Goal: Find specific page/section: Find specific page/section

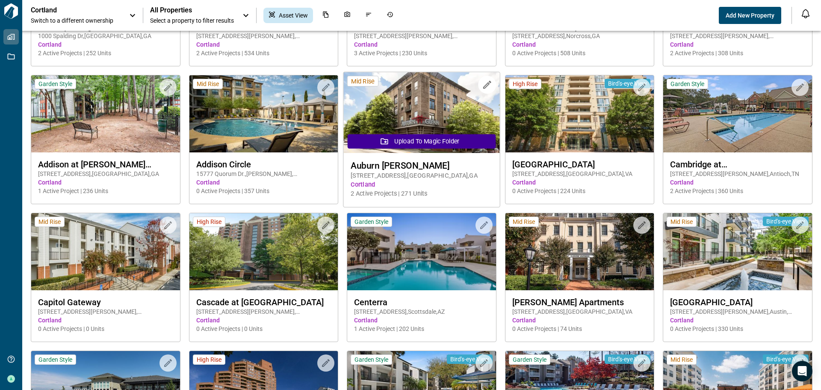
scroll to position [128, 0]
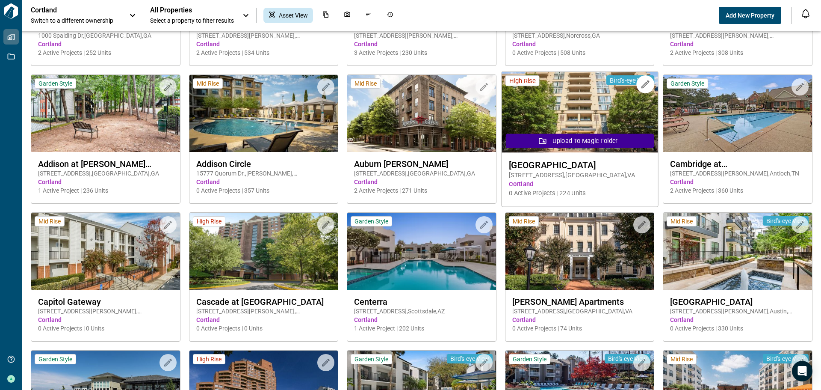
click at [537, 175] on span "1601 Clarendon Blvd , Arlington , VA" at bounding box center [580, 175] width 142 height 9
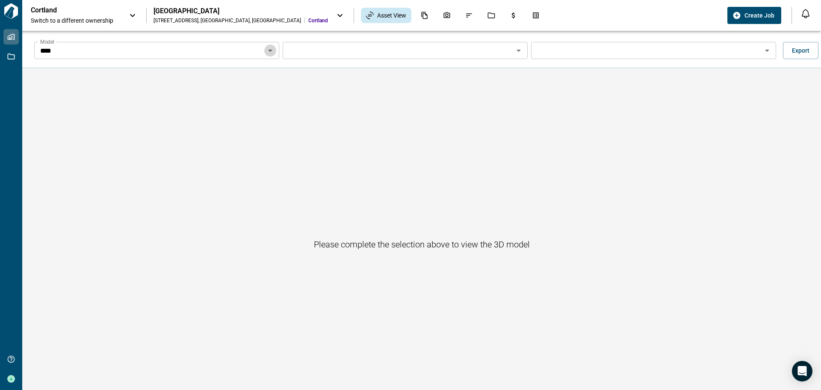
click at [270, 50] on icon "Open" at bounding box center [270, 51] width 4 height 2
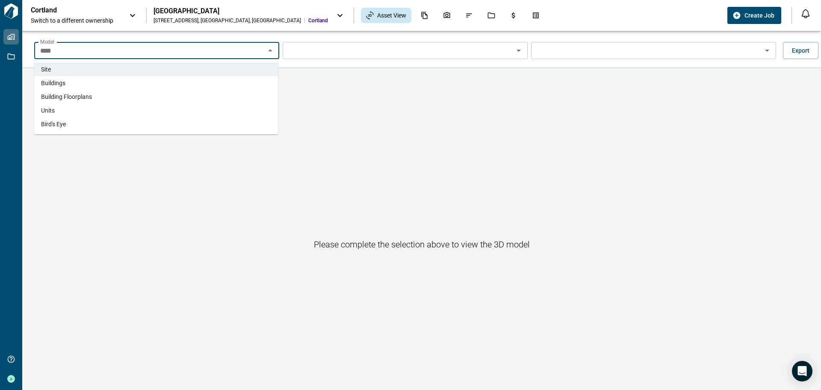
click at [239, 92] on li "Building Floorplans" at bounding box center [156, 97] width 244 height 14
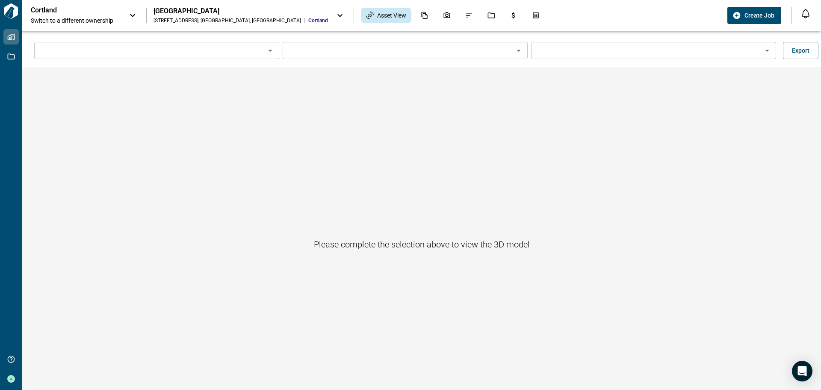
type input "**********"
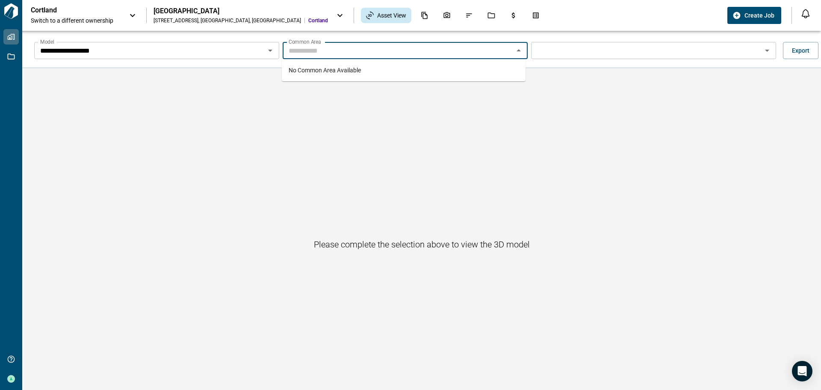
click at [417, 56] on input "Model" at bounding box center [398, 50] width 226 height 12
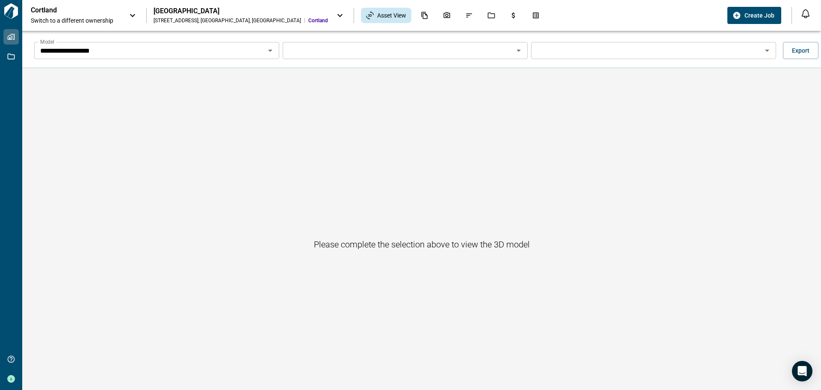
click at [645, 91] on div "Please complete the selection above to view the 3D model" at bounding box center [421, 244] width 799 height 352
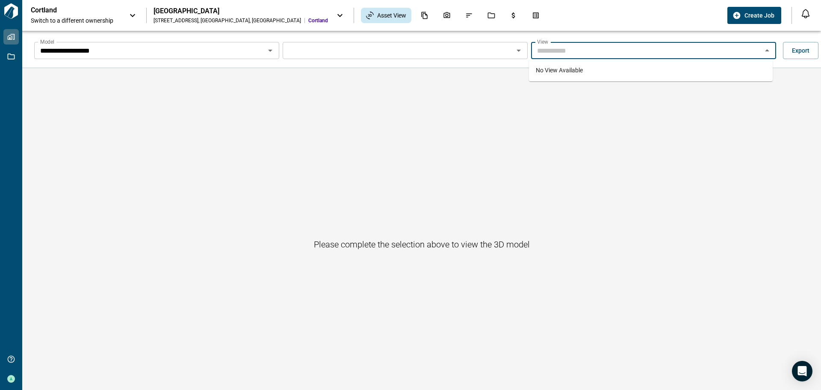
click at [691, 52] on input "Model" at bounding box center [647, 50] width 226 height 12
click at [795, 53] on span "Export" at bounding box center [801, 50] width 18 height 9
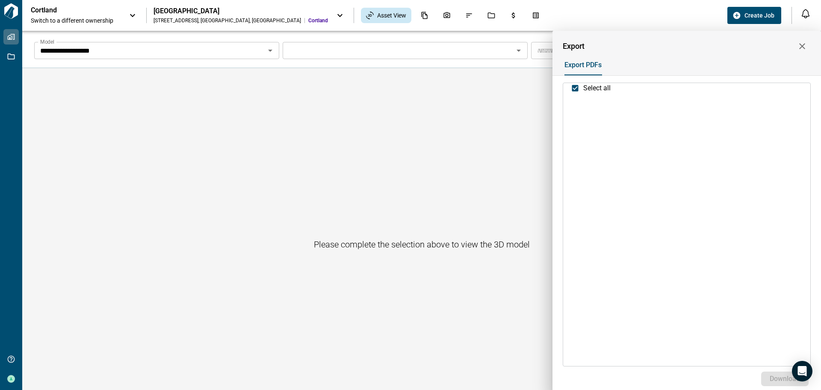
scroll to position [15, 0]
click at [797, 45] on button "button" at bounding box center [802, 46] width 17 height 17
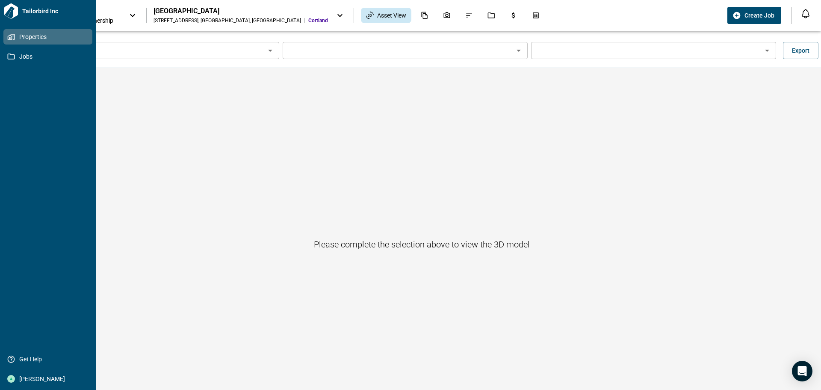
click at [8, 35] on icon at bounding box center [11, 37] width 8 height 8
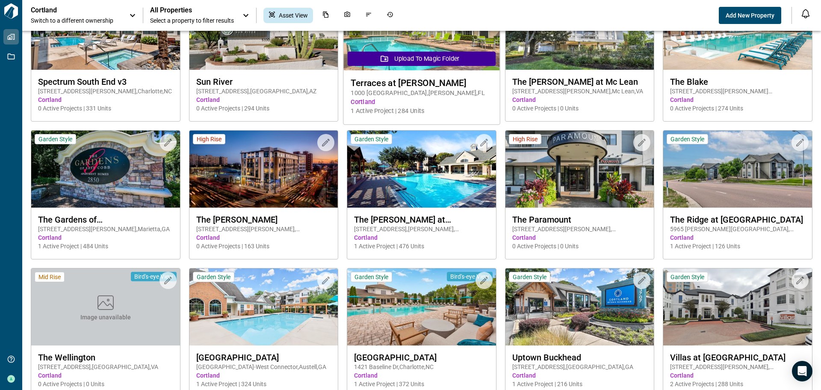
scroll to position [2010, 0]
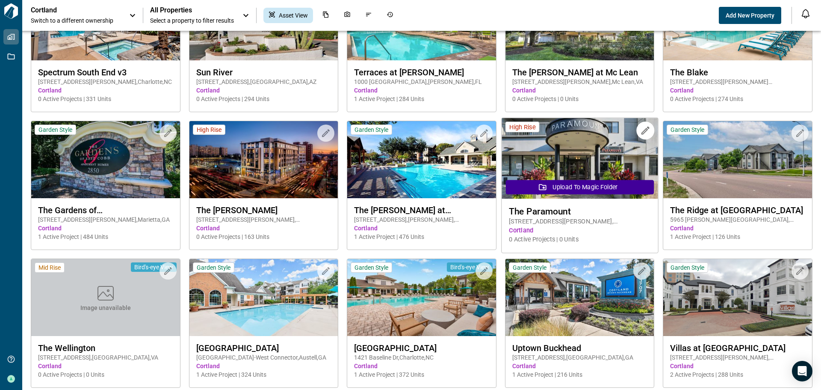
click at [594, 222] on span "1425 Eads St , Arlington , VA" at bounding box center [580, 221] width 142 height 9
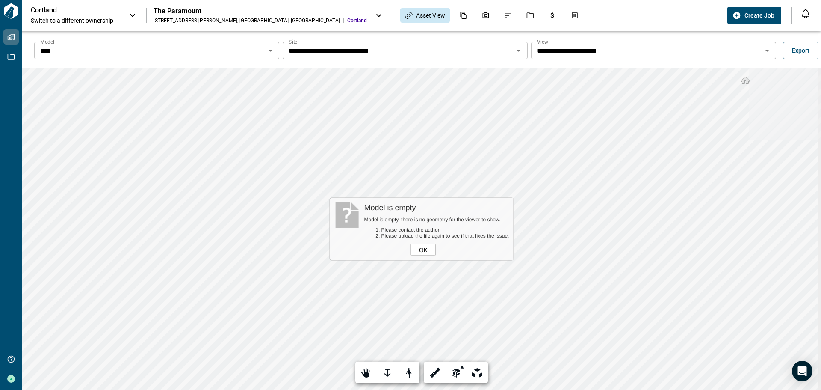
click at [417, 254] on div "OK" at bounding box center [423, 249] width 25 height 12
click at [240, 50] on input "****" at bounding box center [150, 50] width 226 height 12
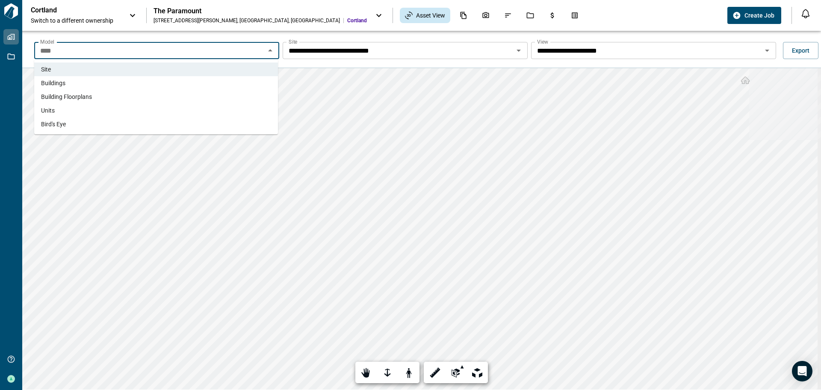
click at [220, 100] on li "Building Floorplans" at bounding box center [156, 97] width 244 height 14
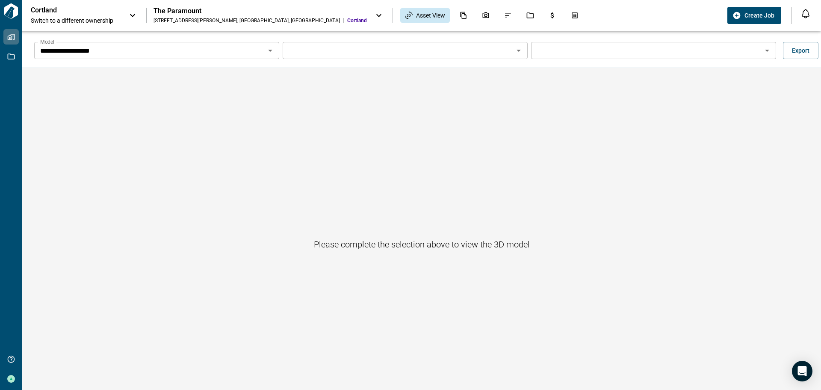
click at [268, 53] on icon "Open" at bounding box center [270, 50] width 10 height 10
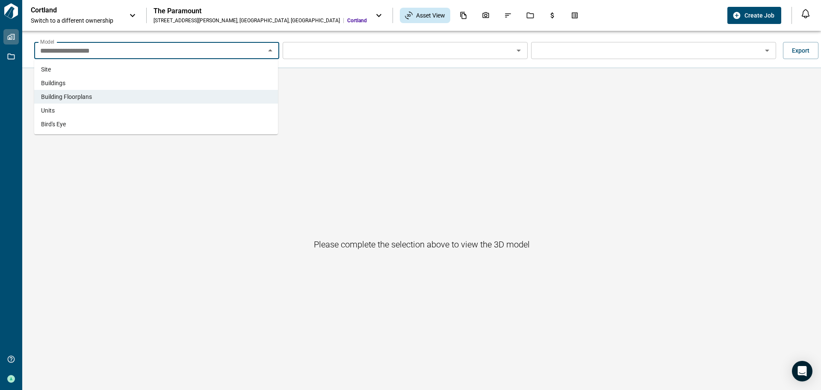
click at [243, 107] on li "Units" at bounding box center [156, 110] width 244 height 14
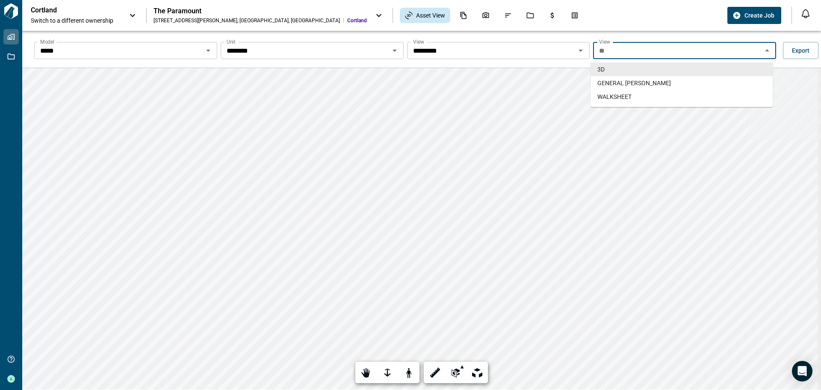
click at [727, 55] on input "**" at bounding box center [678, 50] width 164 height 12
click at [707, 95] on li "WALKSHEET" at bounding box center [682, 97] width 182 height 14
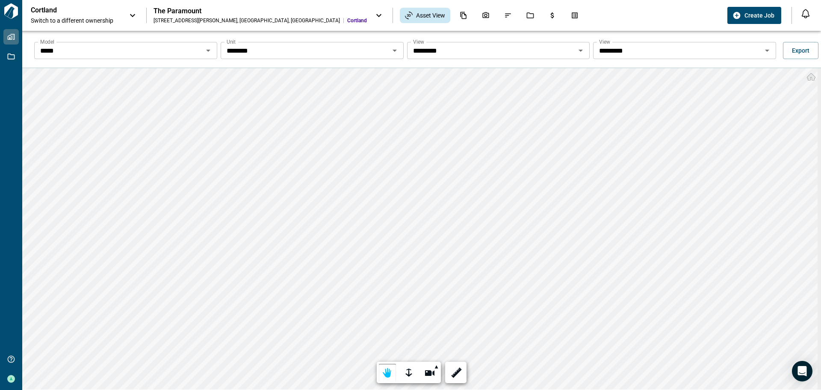
click at [459, 46] on div "**********" at bounding box center [421, 226] width 799 height 390
